Goal: Information Seeking & Learning: Learn about a topic

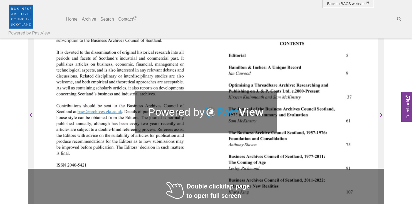
scroll to position [80, 0]
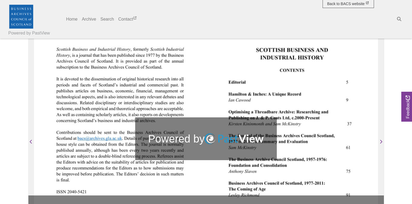
click at [372, 121] on img at bounding box center [292, 138] width 172 height 243
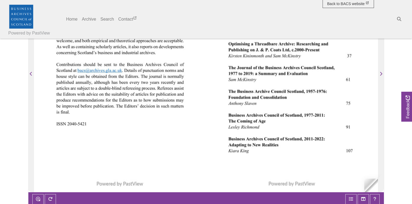
scroll to position [134, 0]
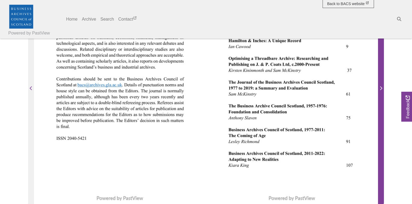
click at [381, 87] on icon "Next Page" at bounding box center [381, 88] width 2 height 4
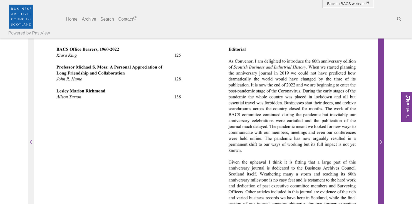
scroll to position [54, 0]
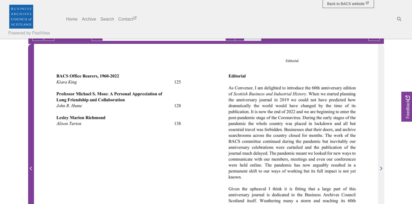
click at [32, 168] on icon "Previous Page" at bounding box center [31, 168] width 3 height 4
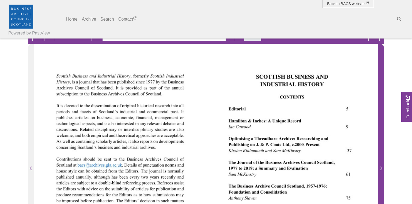
click at [381, 167] on icon "Next Page" at bounding box center [380, 168] width 3 height 4
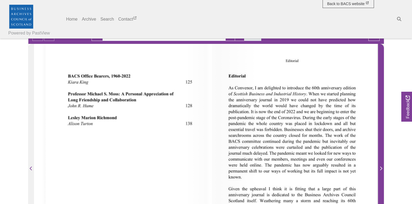
click at [381, 167] on icon "Next Page" at bounding box center [380, 168] width 3 height 4
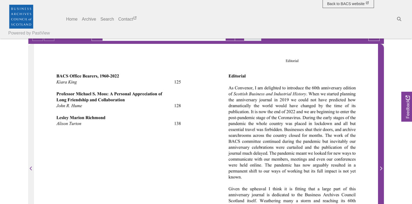
click at [381, 167] on icon "Next Page" at bounding box center [380, 168] width 3 height 4
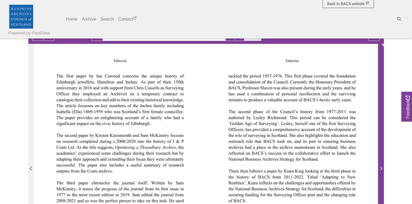
click at [381, 167] on icon "Next Page" at bounding box center [380, 168] width 3 height 4
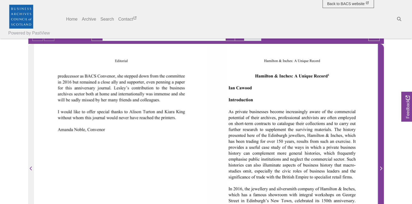
click at [381, 167] on icon "Next Page" at bounding box center [380, 168] width 3 height 4
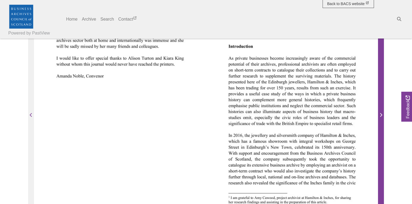
scroll to position [134, 0]
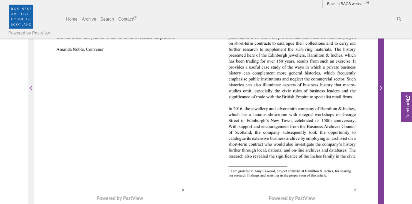
click at [380, 88] on icon "Next Page" at bounding box center [380, 88] width 3 height 4
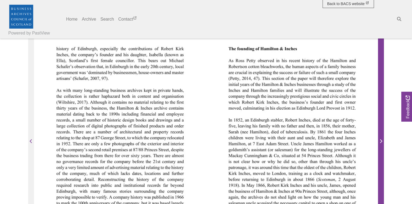
scroll to position [80, 0]
